Goal: Transaction & Acquisition: Purchase product/service

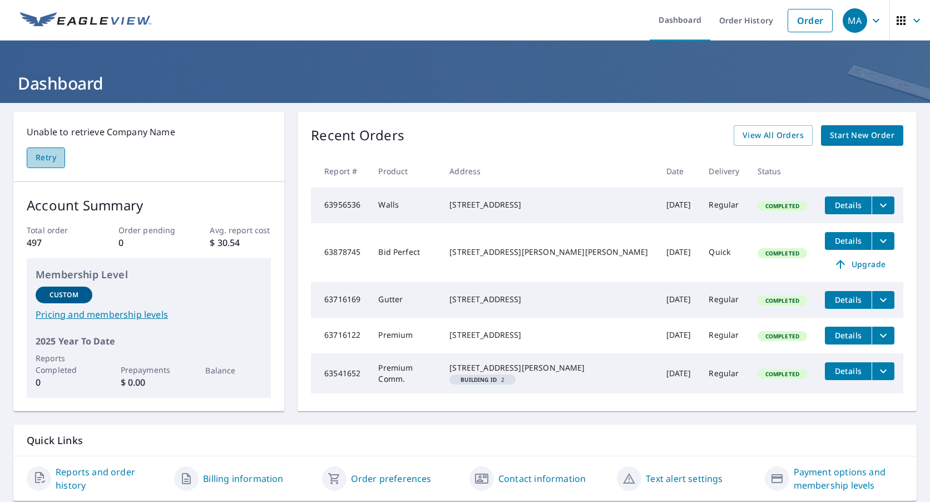
click at [36, 161] on span "Retry" at bounding box center [46, 158] width 21 height 14
click at [810, 25] on link "Order" at bounding box center [810, 20] width 45 height 23
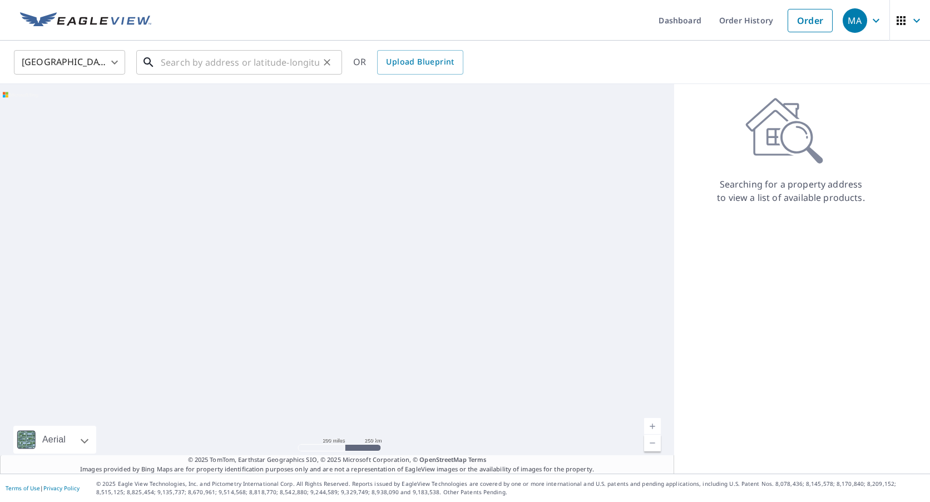
click at [186, 62] on input "text" at bounding box center [240, 62] width 159 height 31
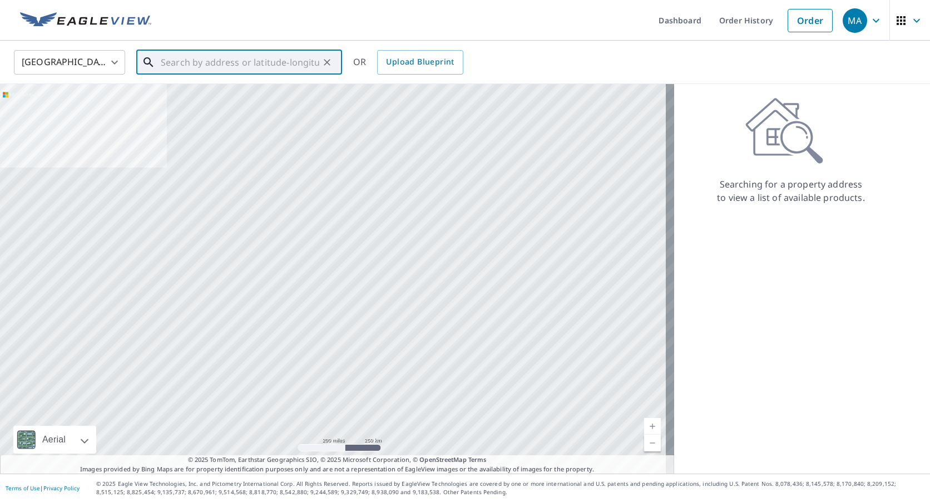
paste input "[STREET_ADDRESS]"
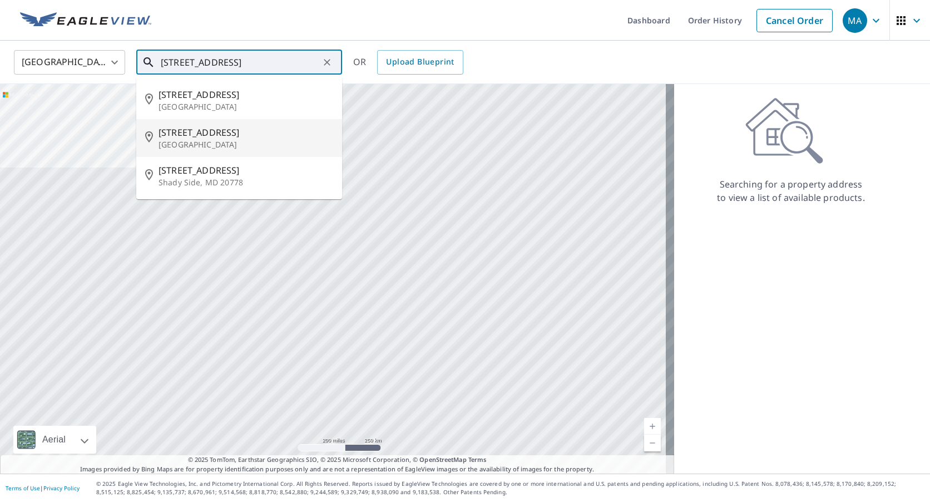
click at [221, 138] on span "[STREET_ADDRESS]" at bounding box center [246, 132] width 175 height 13
type input "[STREET_ADDRESS][DEMOGRAPHIC_DATA]"
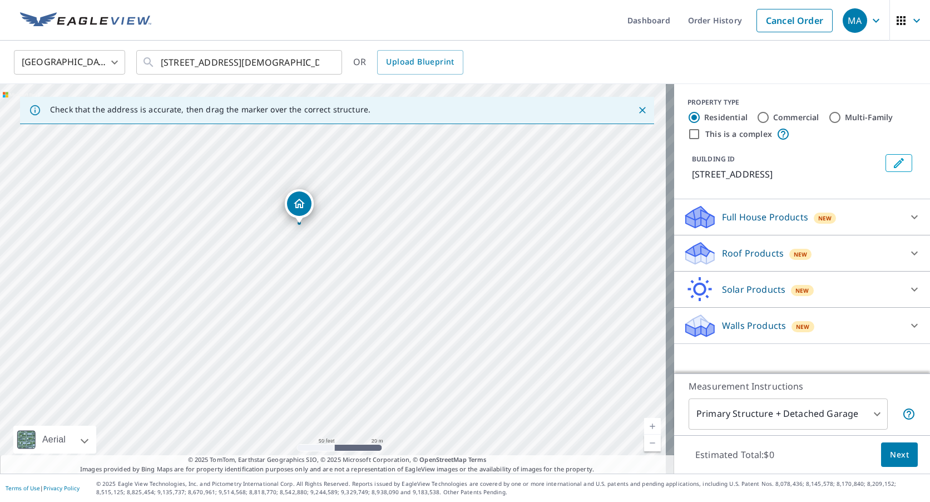
click at [301, 210] on icon "Dropped pin, building 1, Residential property, 5471 Muddy Creek Rd Churchton, M…" at bounding box center [299, 203] width 13 height 13
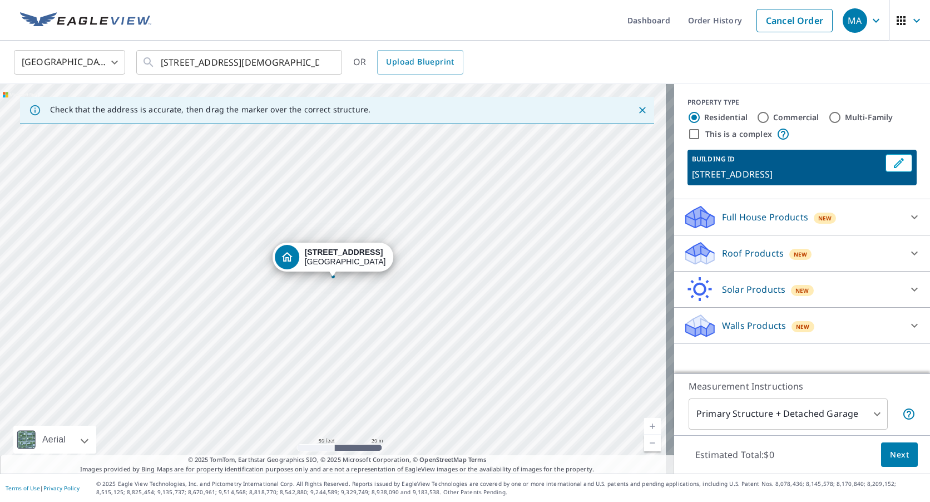
click at [748, 260] on p "Roof Products" at bounding box center [753, 252] width 62 height 13
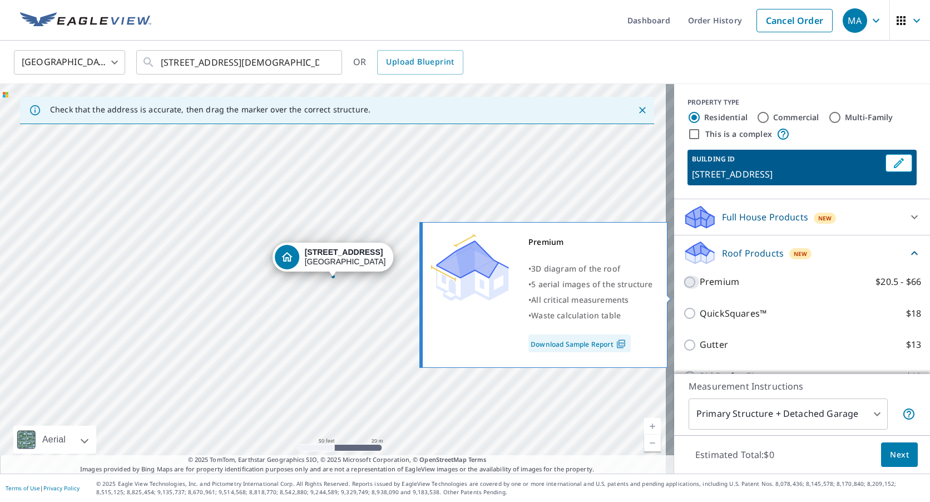
click at [683, 289] on input "Premium $20.5 - $66" at bounding box center [691, 281] width 17 height 13
checkbox input "true"
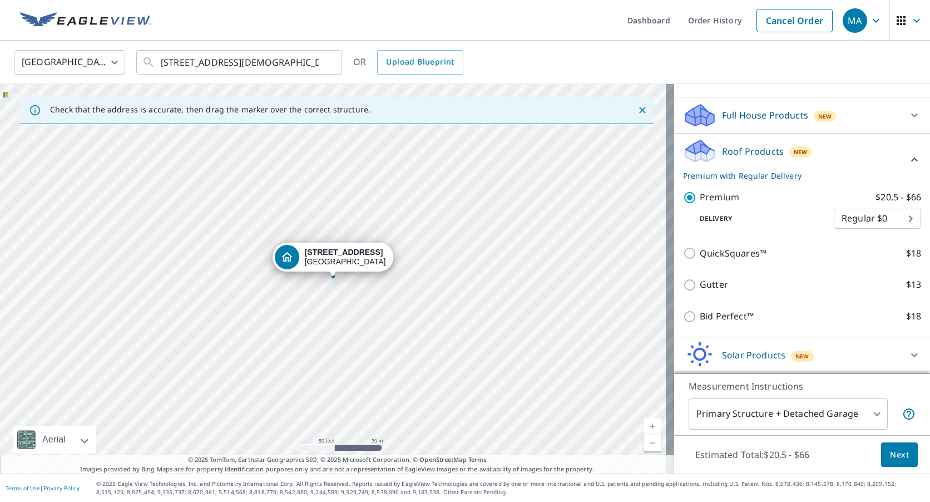
scroll to position [111, 0]
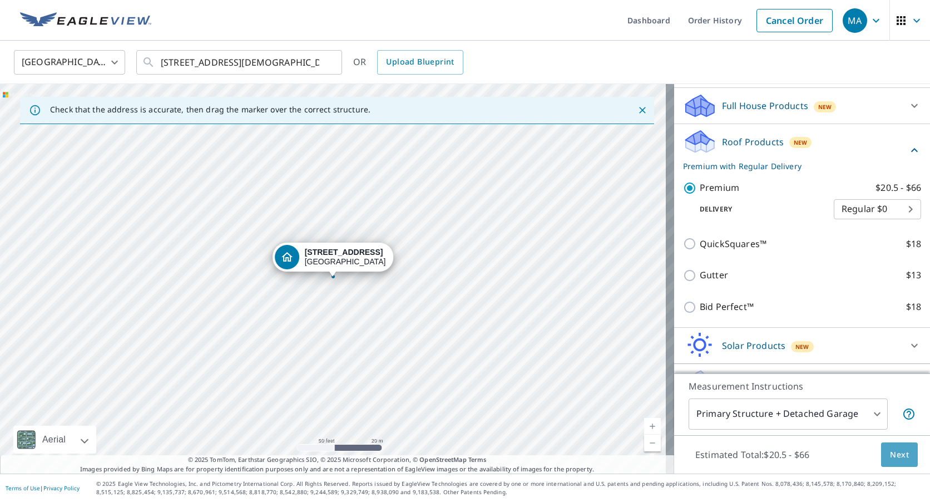
click at [890, 459] on span "Next" at bounding box center [899, 455] width 19 height 14
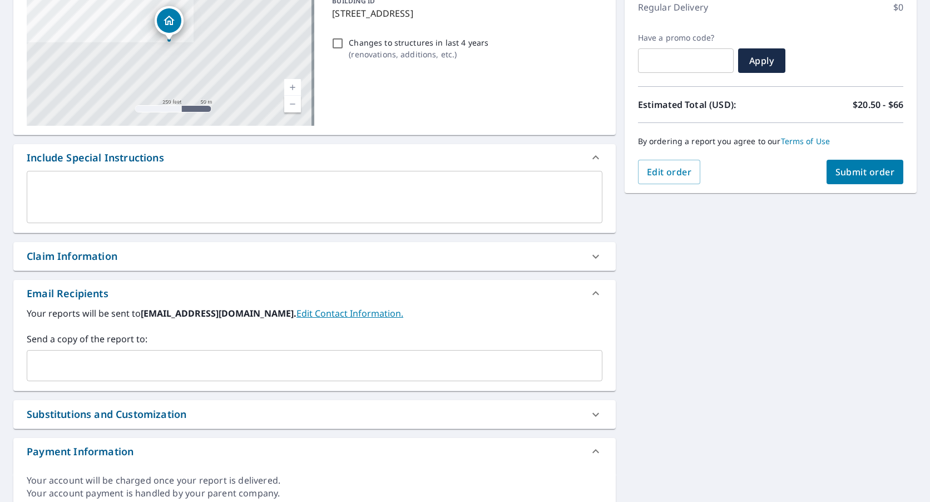
scroll to position [167, 0]
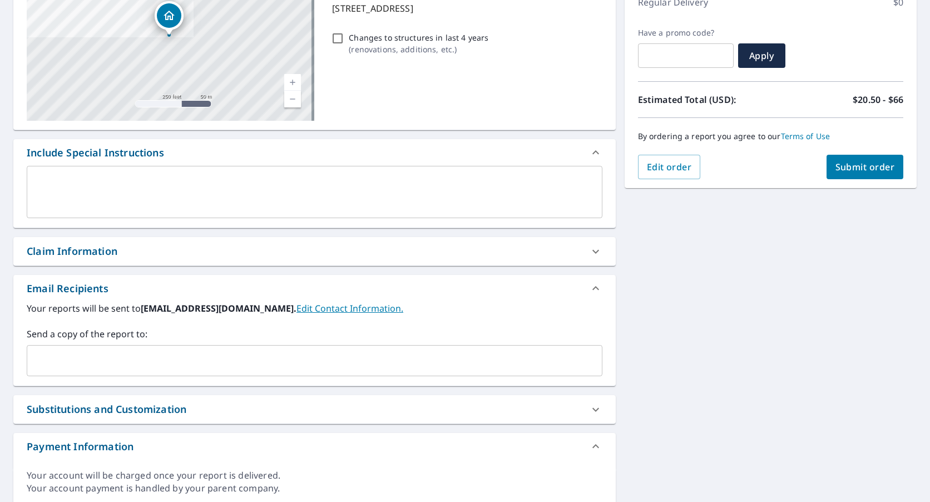
click at [296, 311] on link "Edit Contact Information." at bounding box center [349, 308] width 107 height 12
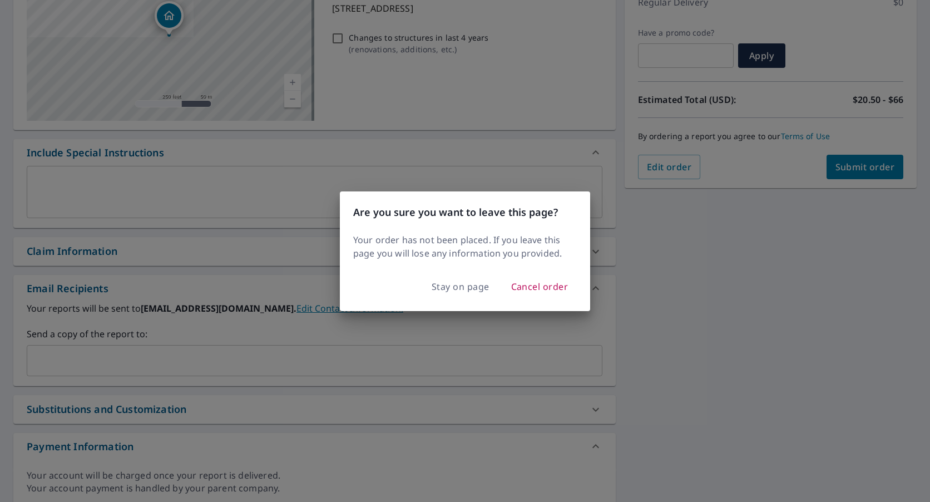
click at [289, 275] on div "Are you sure you want to leave this page? Your order has not been placed. If yo…" at bounding box center [465, 251] width 930 height 502
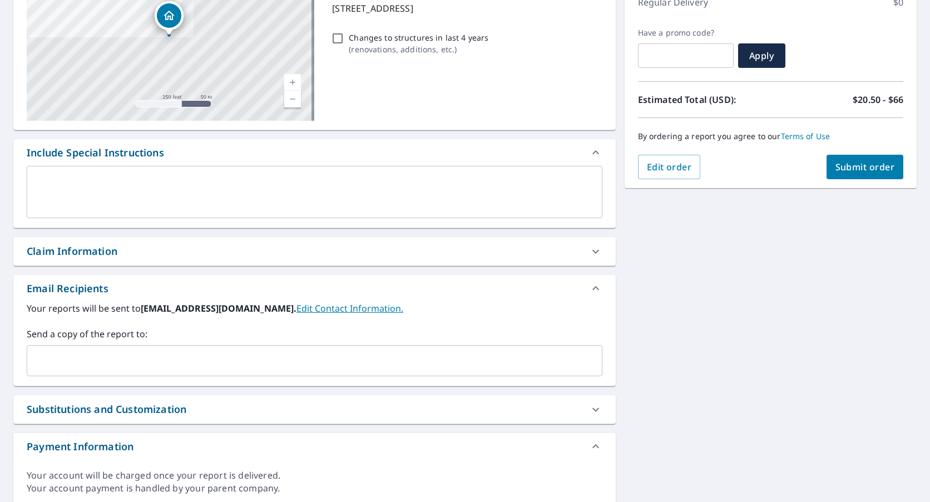
click at [65, 357] on input "text" at bounding box center [306, 360] width 549 height 21
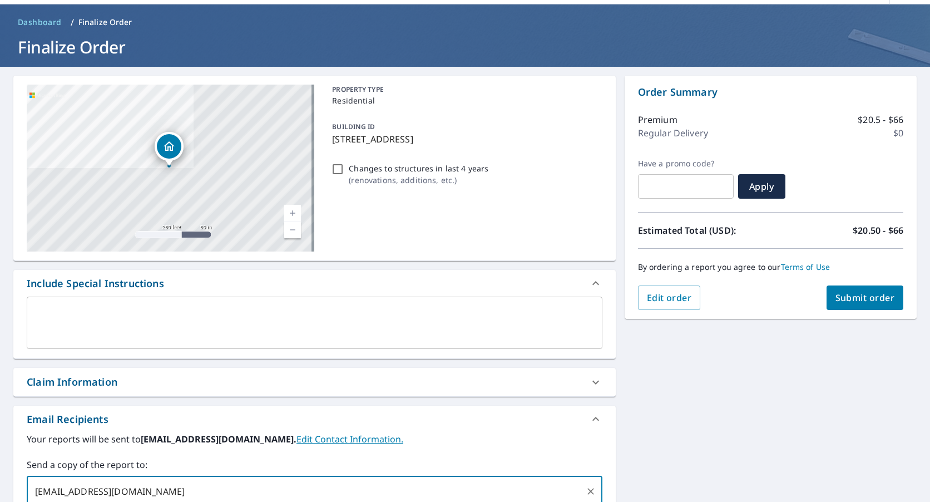
scroll to position [0, 0]
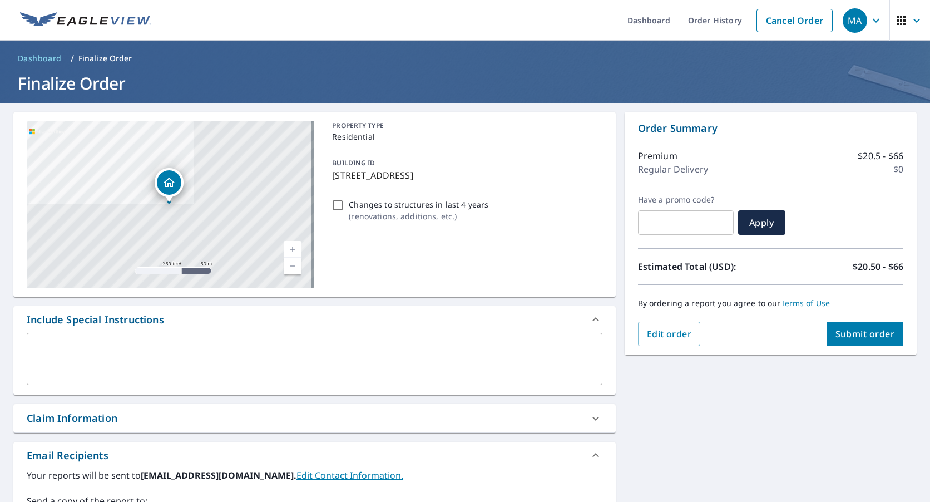
type input "[EMAIL_ADDRESS][DOMAIN_NAME]"
click at [843, 337] on span "Submit order" at bounding box center [865, 334] width 60 height 12
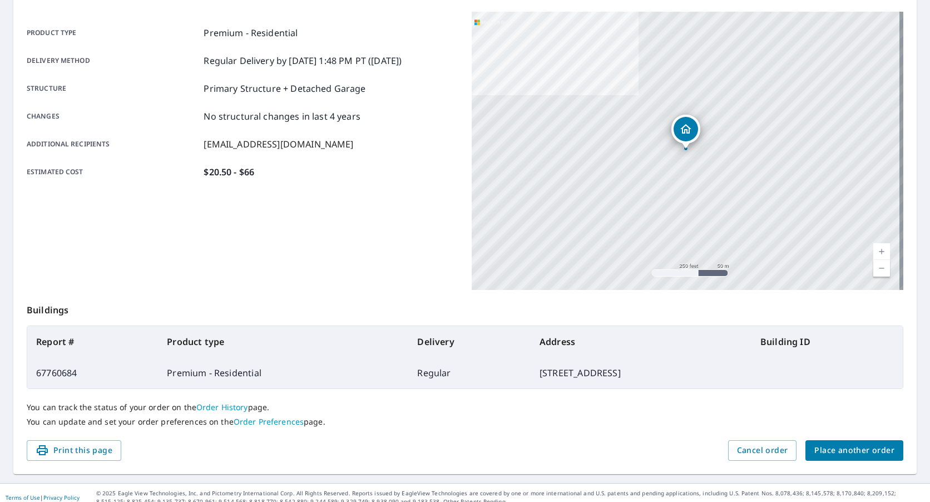
scroll to position [153, 0]
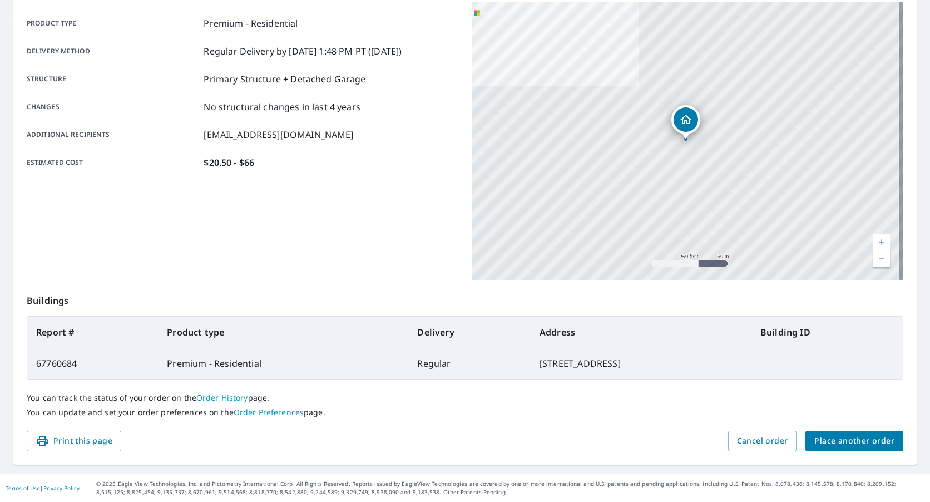
click at [206, 400] on link "Order History" at bounding box center [222, 397] width 52 height 11
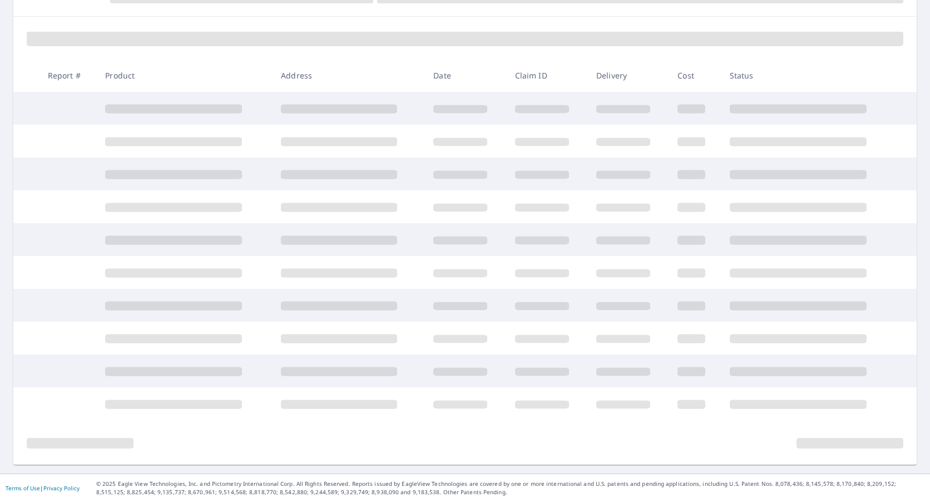
scroll to position [142, 0]
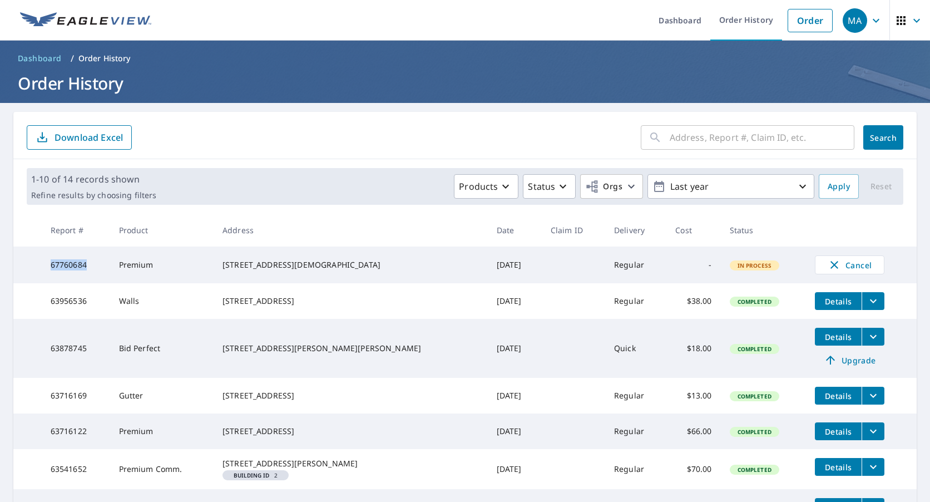
drag, startPoint x: 58, startPoint y: 265, endPoint x: 89, endPoint y: 267, distance: 31.2
click at [89, 267] on td "67760684" at bounding box center [76, 264] width 68 height 37
copy td "67760684"
click at [268, 136] on form "​ Search Download Excel" at bounding box center [465, 137] width 877 height 24
